Goal: Task Accomplishment & Management: Manage account settings

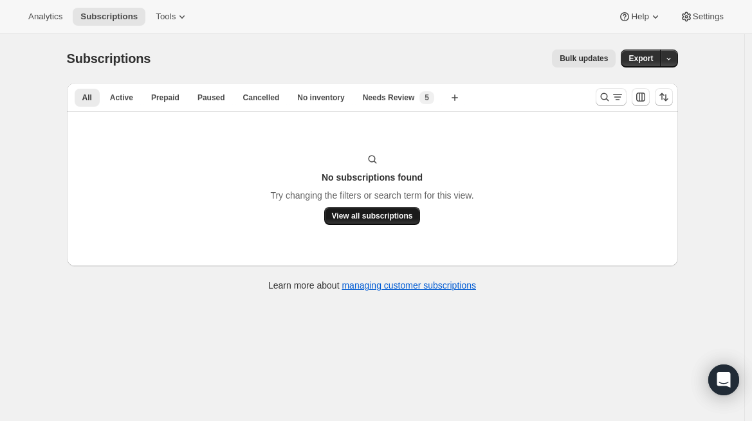
click at [361, 215] on span "View all subscriptions" at bounding box center [372, 216] width 81 height 10
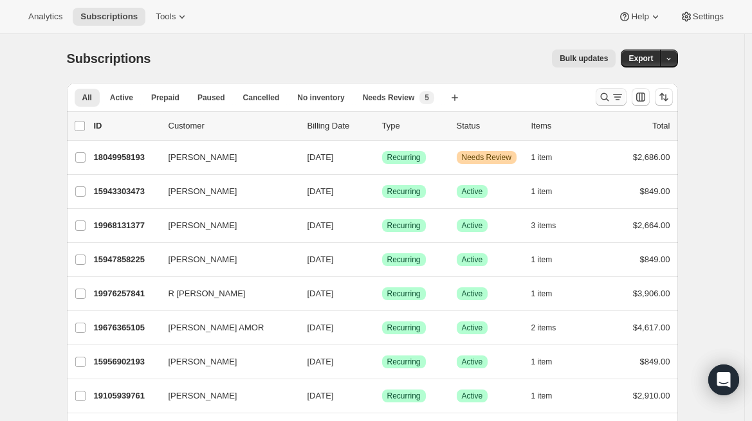
click at [615, 96] on icon "Search and filter results" at bounding box center [617, 97] width 13 height 13
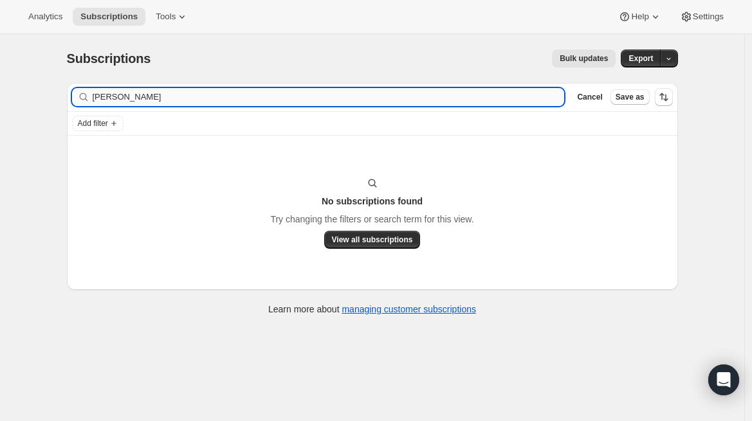
click at [205, 98] on input "[PERSON_NAME]" at bounding box center [329, 97] width 472 height 18
type input "[PERSON_NAME]"
click at [369, 243] on span "View all subscriptions" at bounding box center [372, 240] width 81 height 10
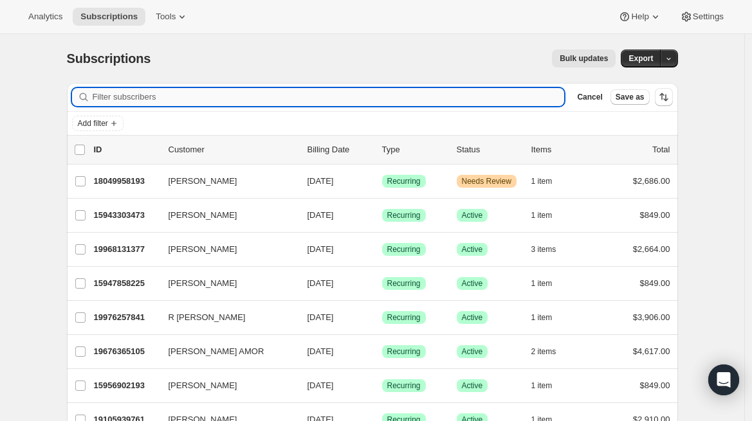
click at [161, 98] on input "Filter subscribers" at bounding box center [329, 97] width 472 height 18
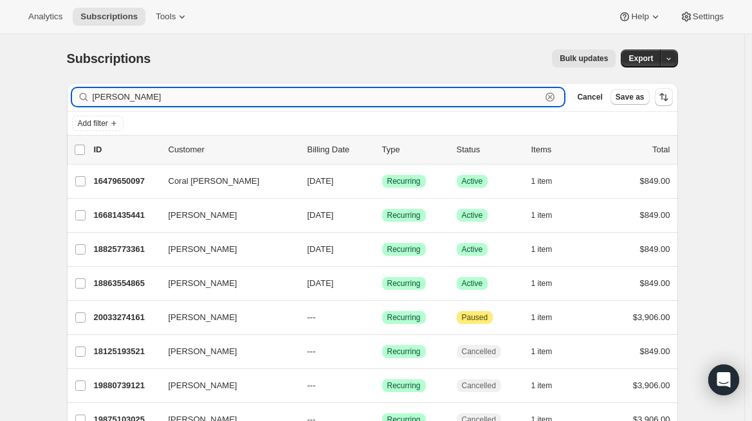
click at [101, 98] on input "[PERSON_NAME]" at bounding box center [317, 97] width 449 height 18
click at [118, 93] on input "[PERSON_NAME]" at bounding box center [317, 97] width 449 height 18
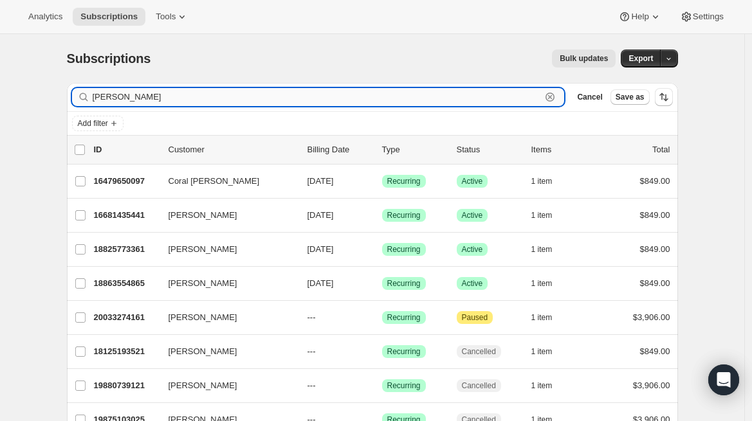
click at [118, 93] on input "[PERSON_NAME]" at bounding box center [317, 97] width 449 height 18
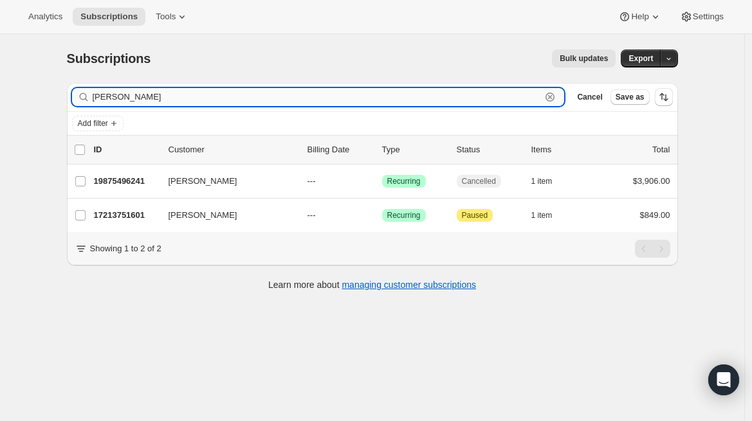
click at [102, 96] on input "[PERSON_NAME]" at bounding box center [317, 97] width 449 height 18
click at [113, 102] on input "[PERSON_NAME]" at bounding box center [317, 97] width 449 height 18
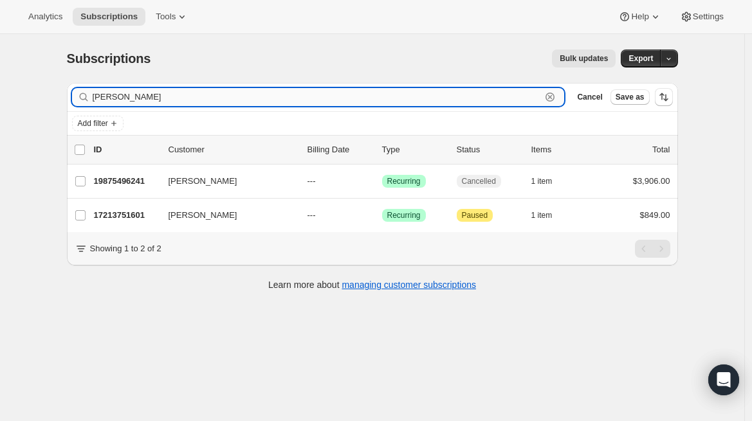
paste input "[PERSON_NAME]"
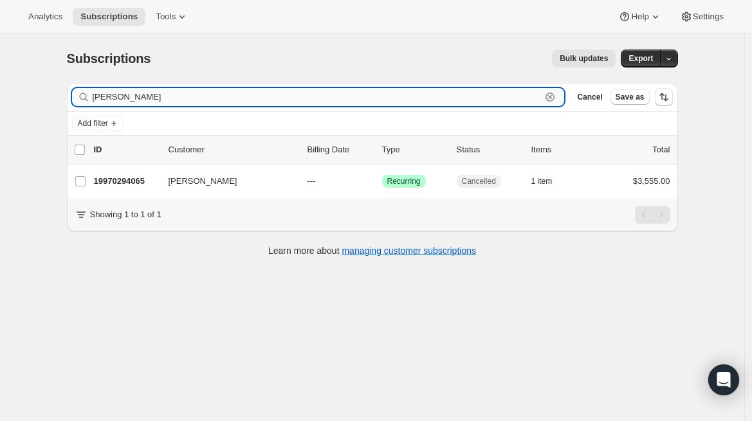
click at [109, 98] on input "[PERSON_NAME]" at bounding box center [317, 97] width 449 height 18
paste input "Pered"
click at [131, 91] on input "[PERSON_NAME]" at bounding box center [317, 97] width 449 height 18
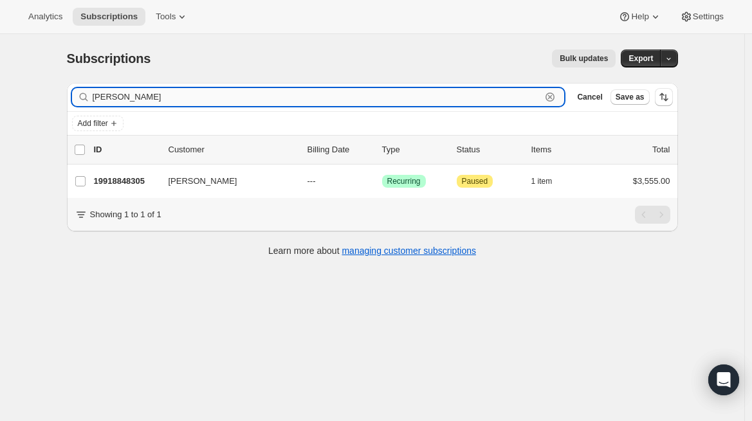
click at [131, 91] on input "[PERSON_NAME]" at bounding box center [317, 97] width 449 height 18
paste input "Angelit"
click at [128, 100] on input "Angelito" at bounding box center [317, 97] width 449 height 18
click at [117, 100] on input "Angelito" at bounding box center [317, 97] width 449 height 18
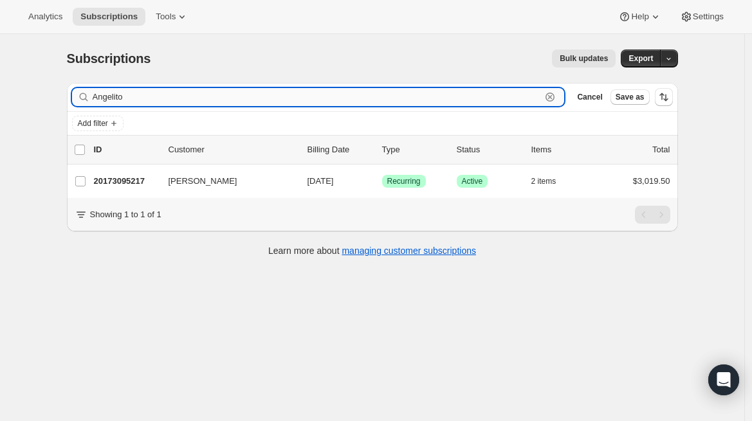
click at [117, 100] on input "Angelito" at bounding box center [317, 97] width 449 height 18
paste input "[DEMOGRAPHIC_DATA]"
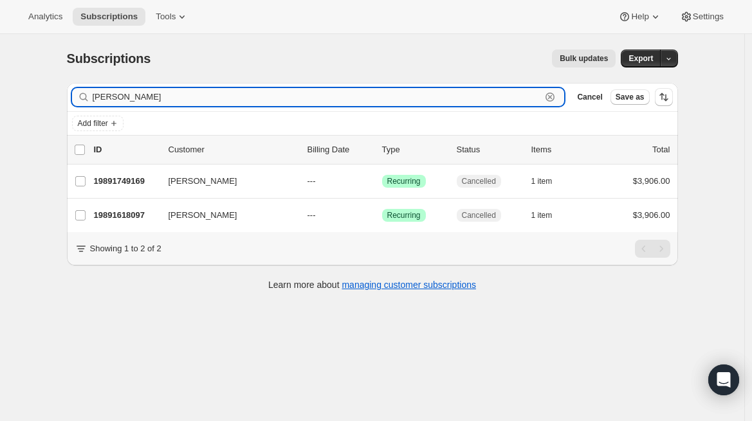
click at [124, 105] on input "[PERSON_NAME]" at bounding box center [317, 97] width 449 height 18
click at [121, 102] on input "[PERSON_NAME]" at bounding box center [317, 97] width 449 height 18
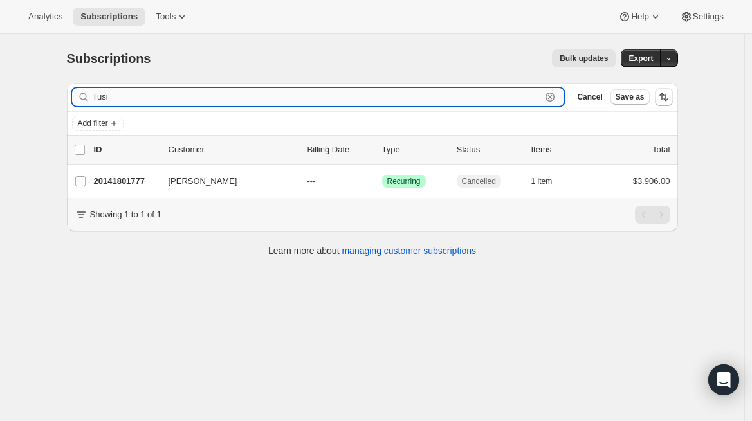
click at [106, 93] on input "Tusi" at bounding box center [317, 97] width 449 height 18
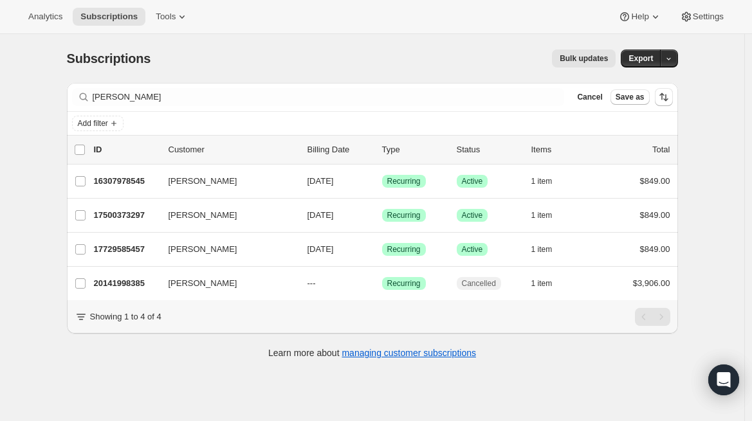
click at [114, 107] on div "Filter subscribers [PERSON_NAME] Cancel Save as" at bounding box center [372, 97] width 611 height 28
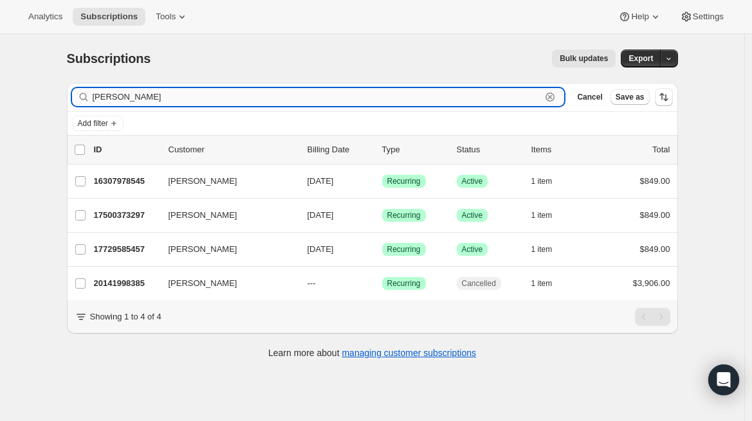
click at [111, 97] on input "[PERSON_NAME]" at bounding box center [317, 97] width 449 height 18
paste input "[PERSON_NAME]"
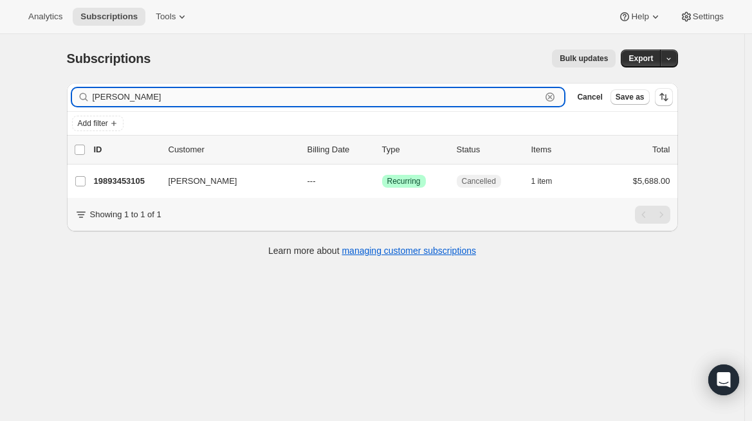
click at [120, 99] on input "[PERSON_NAME]" at bounding box center [317, 97] width 449 height 18
paste input "[PERSON_NAME]"
type input "[PERSON_NAME]"
